Goal: Find specific page/section

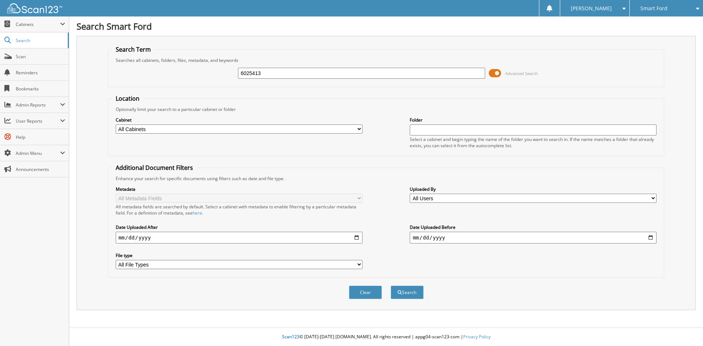
type input "6025413"
click at [391, 286] on button "Search" at bounding box center [407, 293] width 33 height 14
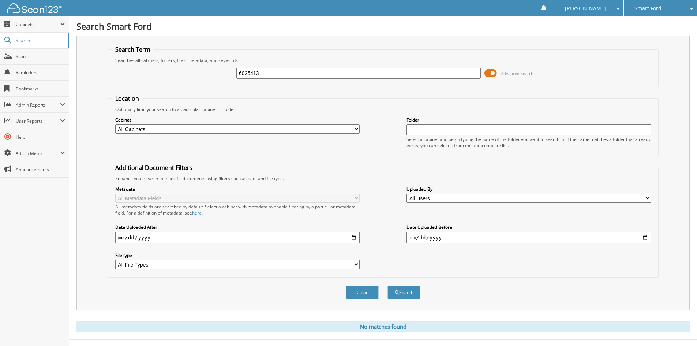
click at [509, 73] on span "Advanced Search" at bounding box center [517, 73] width 33 height 5
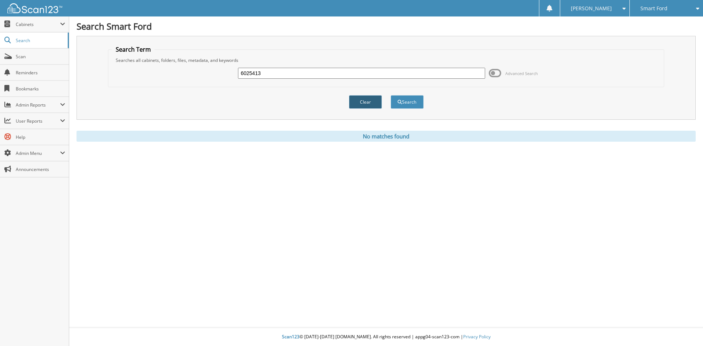
click at [358, 105] on button "Clear" at bounding box center [365, 102] width 33 height 14
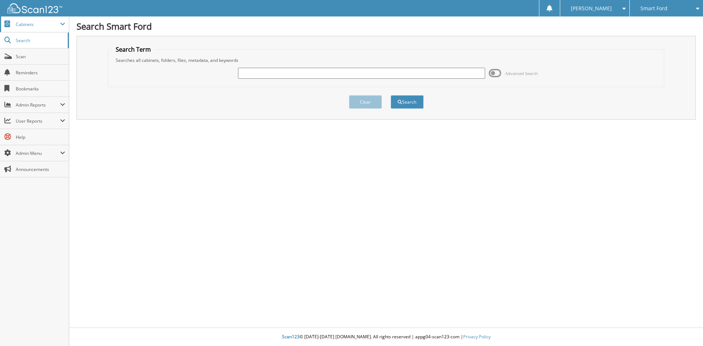
click at [24, 22] on span "Cabinets" at bounding box center [38, 24] width 44 height 6
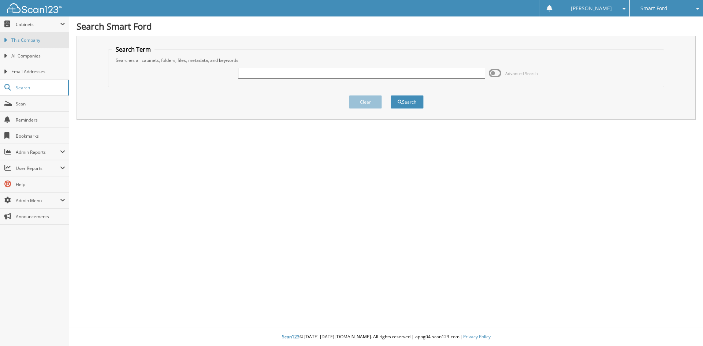
click at [22, 38] on span "This Company" at bounding box center [38, 40] width 54 height 7
